Goal: Task Accomplishment & Management: Use online tool/utility

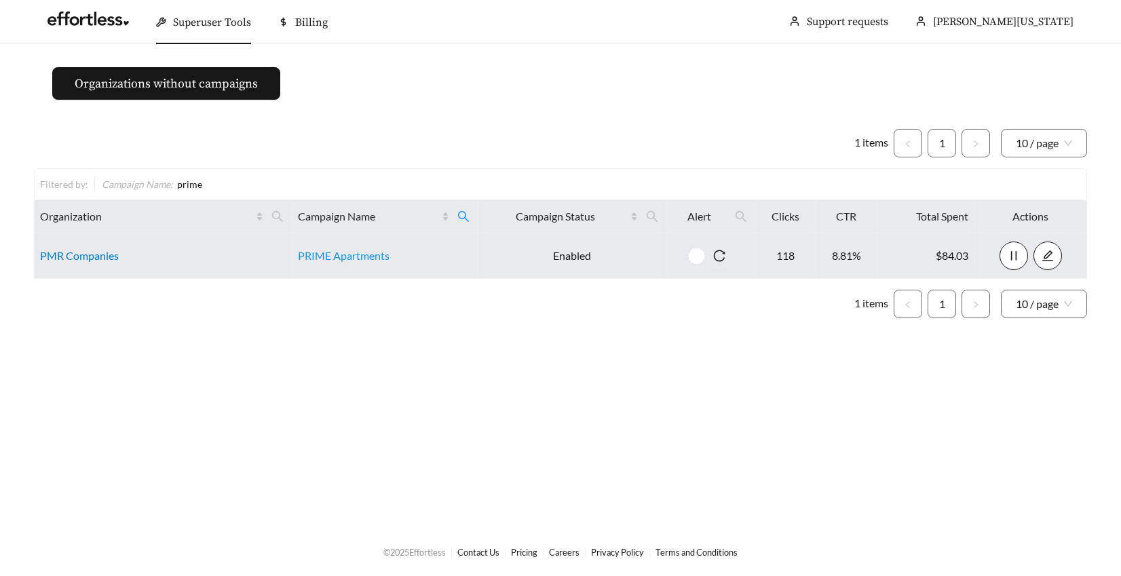
click at [104, 260] on link "PMR Companies" at bounding box center [79, 255] width 79 height 13
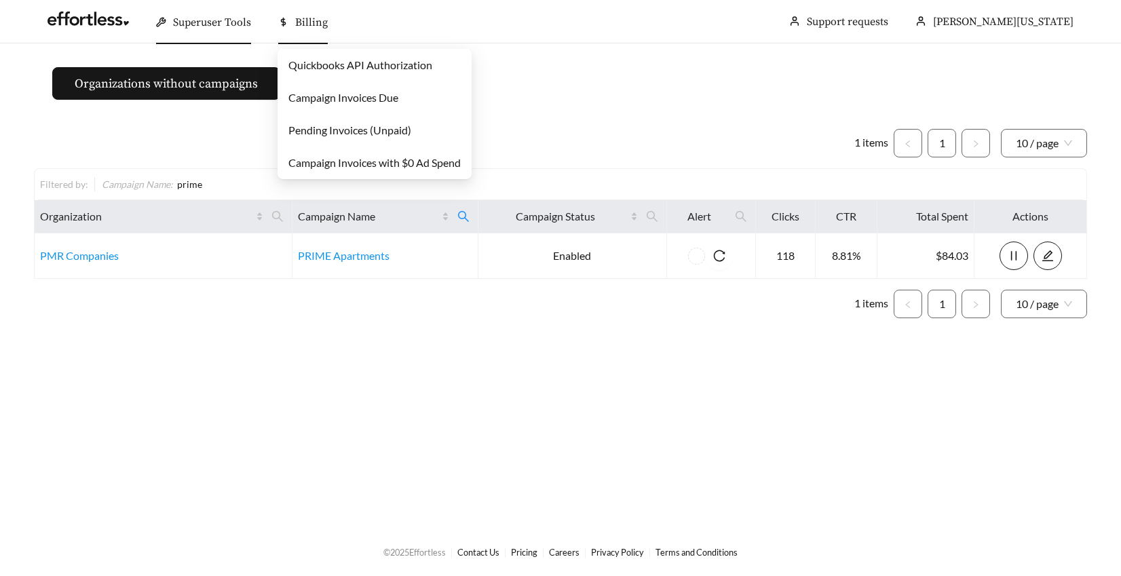
click at [307, 24] on span "Billing" at bounding box center [311, 23] width 33 height 14
click at [296, 128] on link "Pending Invoices (Unpaid)" at bounding box center [349, 129] width 123 height 13
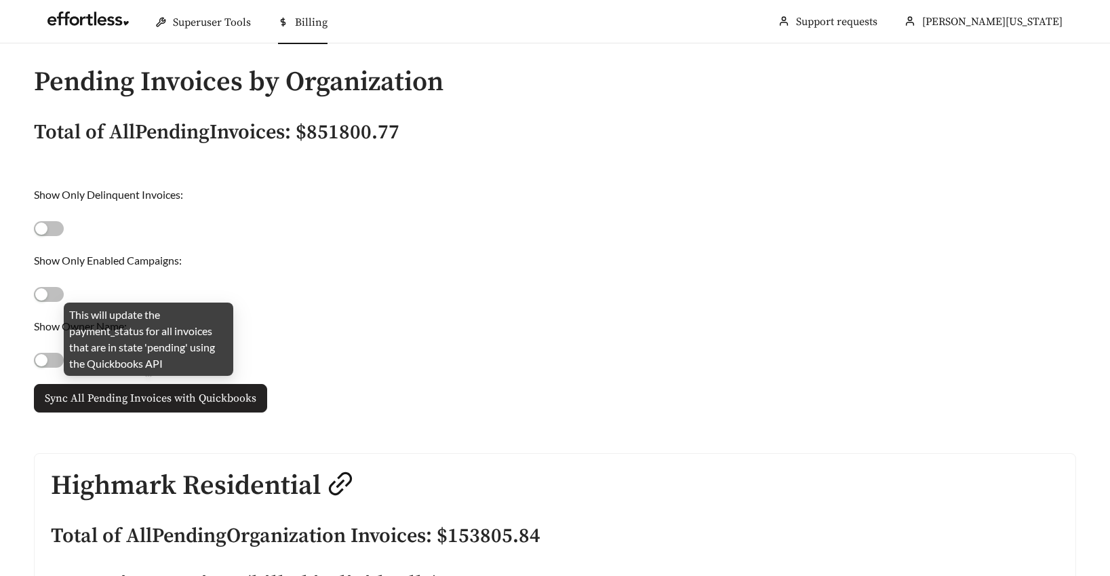
click at [179, 398] on span "Sync All Pending Invoices with Quickbooks" at bounding box center [151, 398] width 212 height 16
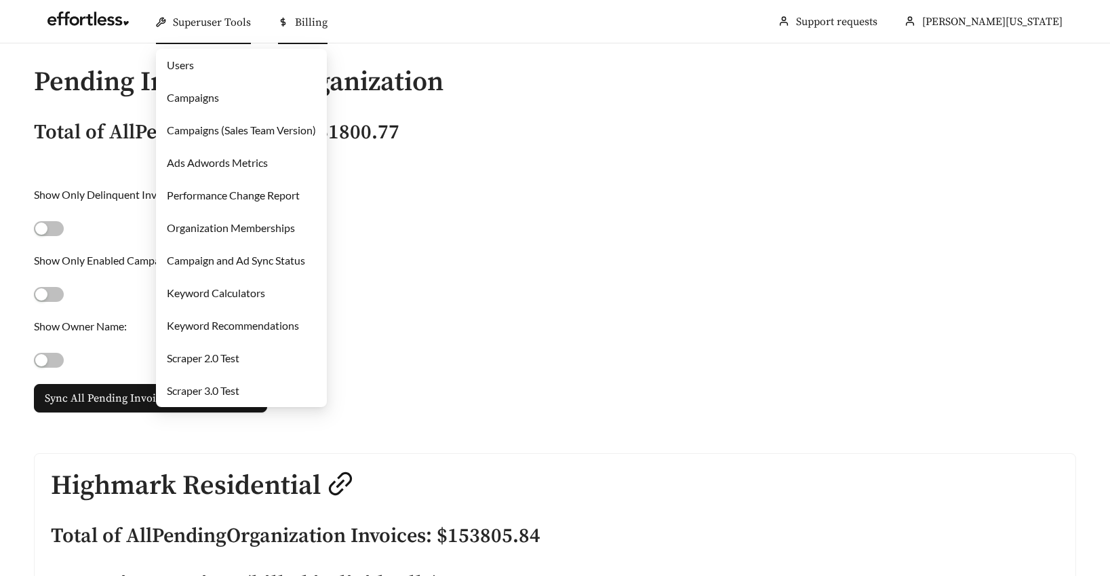
click at [204, 17] on span "Superuser Tools" at bounding box center [212, 23] width 78 height 14
click at [195, 98] on link "Campaigns" at bounding box center [193, 97] width 52 height 13
